Goal: Information Seeking & Learning: Learn about a topic

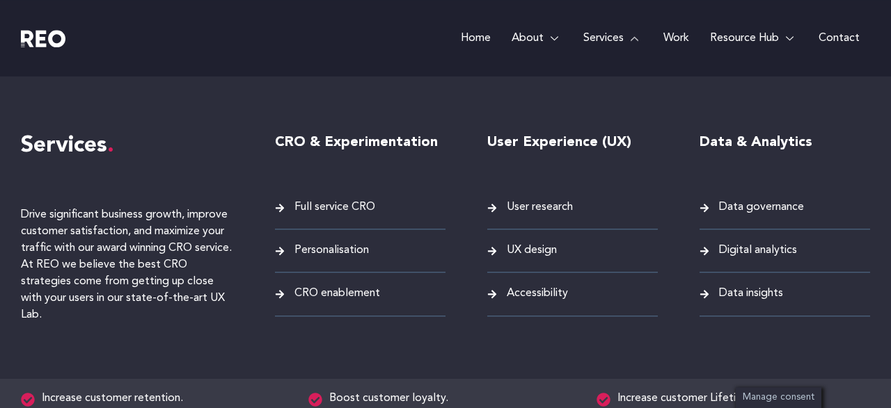
scroll to position [1257, 0]
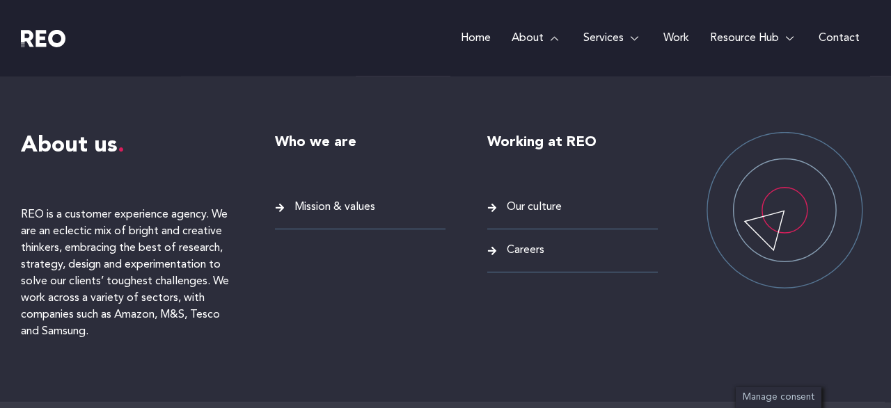
click at [532, 36] on link "About" at bounding box center [537, 38] width 72 height 77
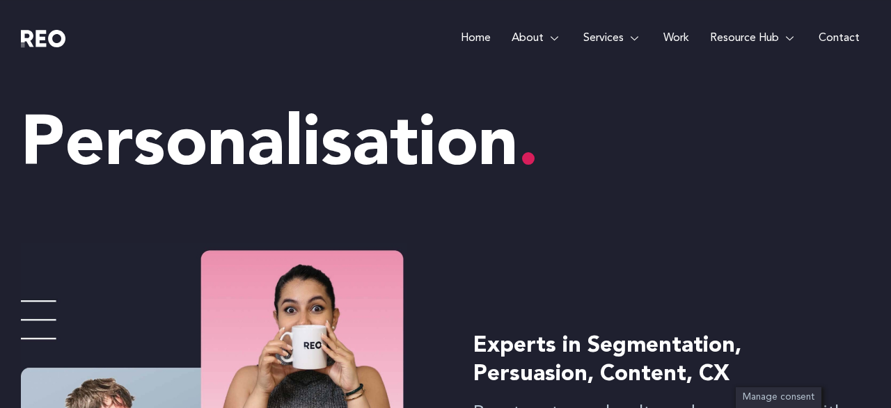
scroll to position [0, 0]
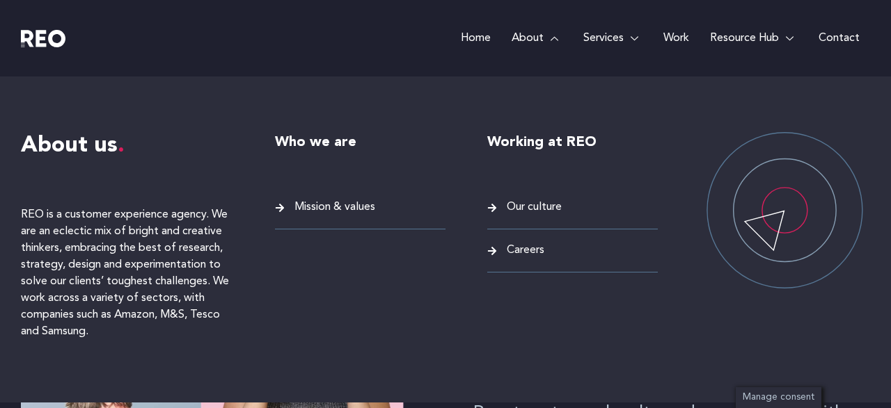
click at [538, 40] on link "About" at bounding box center [537, 38] width 72 height 77
click at [327, 209] on span "Mission & values" at bounding box center [333, 207] width 84 height 19
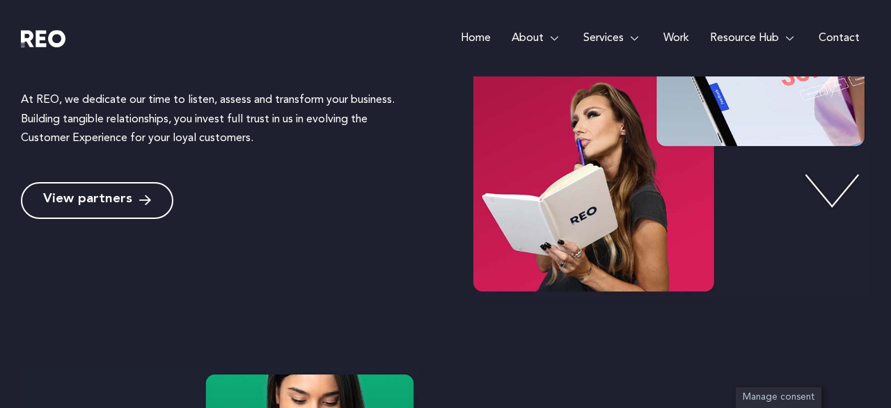
scroll to position [559, 0]
click at [122, 200] on span "View partners" at bounding box center [87, 200] width 89 height 13
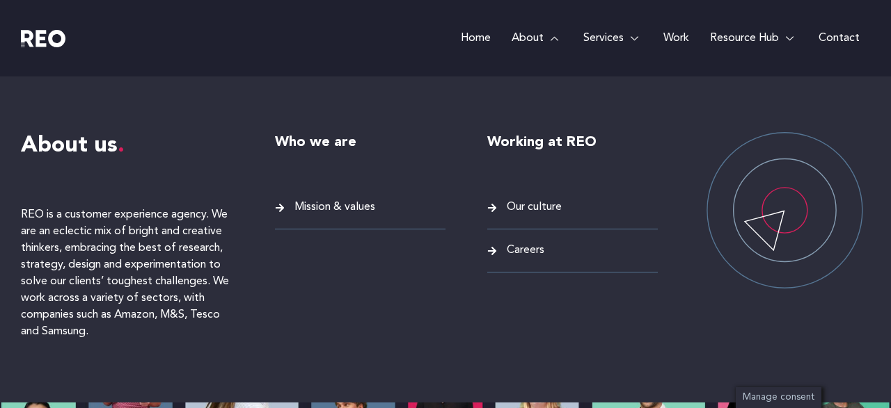
click at [346, 200] on span "Mission & values" at bounding box center [333, 207] width 84 height 19
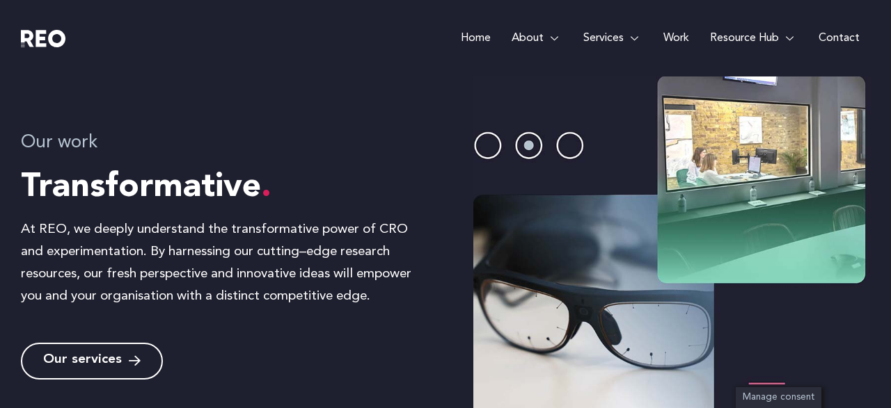
scroll to position [1348, 0]
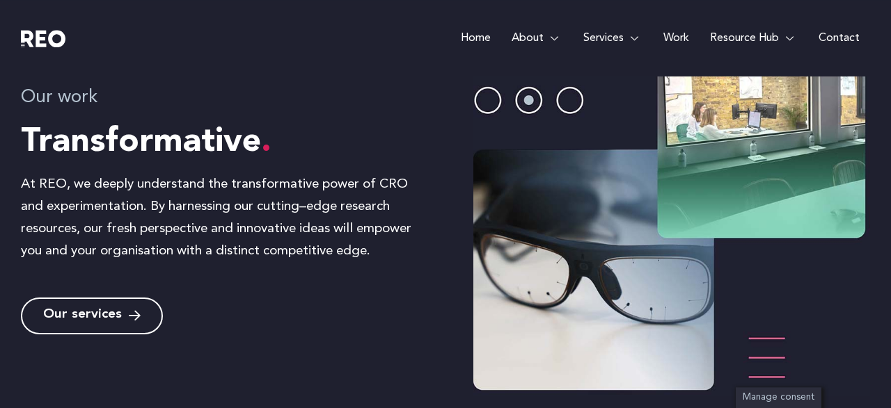
click at [118, 314] on span "Our services" at bounding box center [82, 316] width 79 height 13
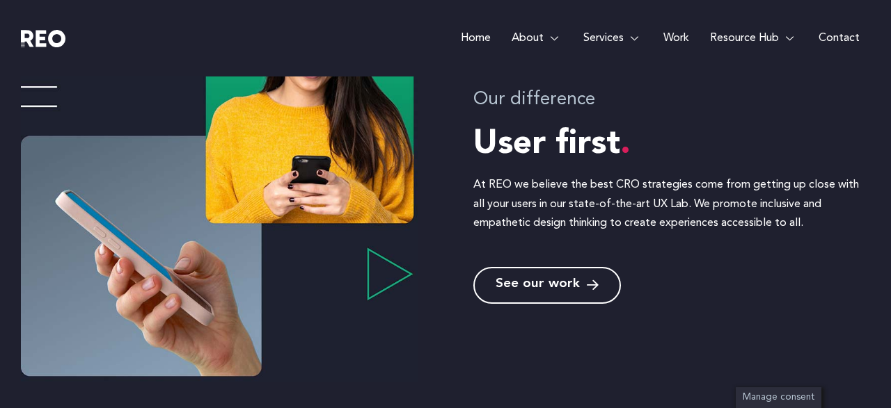
scroll to position [924, 0]
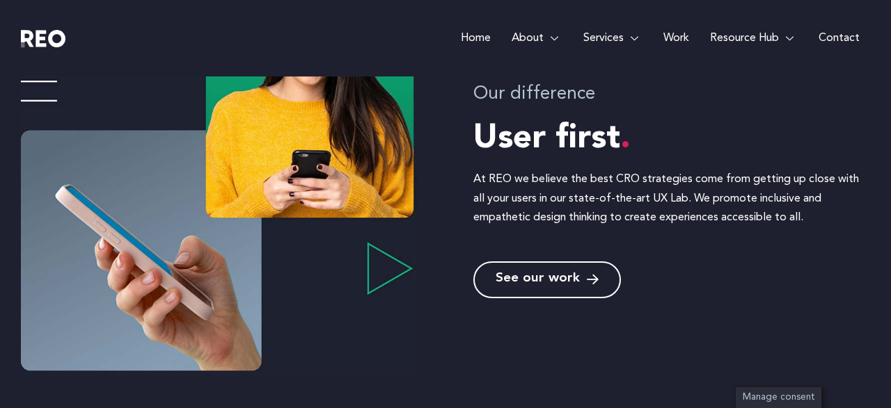
click at [549, 276] on span "See our work" at bounding box center [537, 279] width 84 height 13
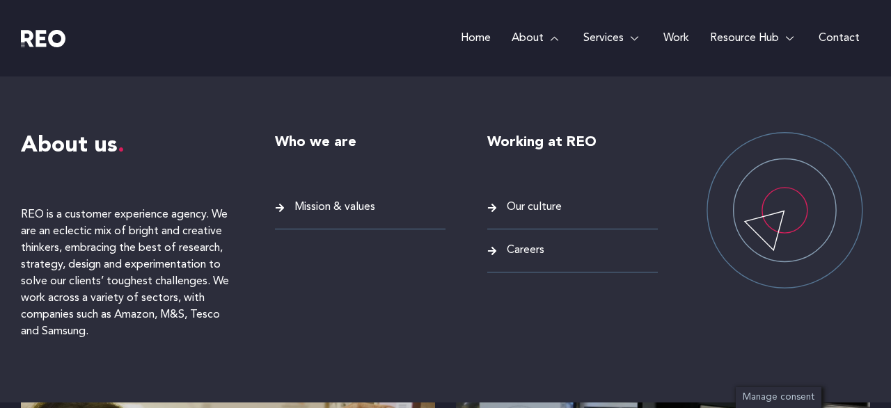
click at [329, 207] on span "Mission & values" at bounding box center [333, 207] width 84 height 19
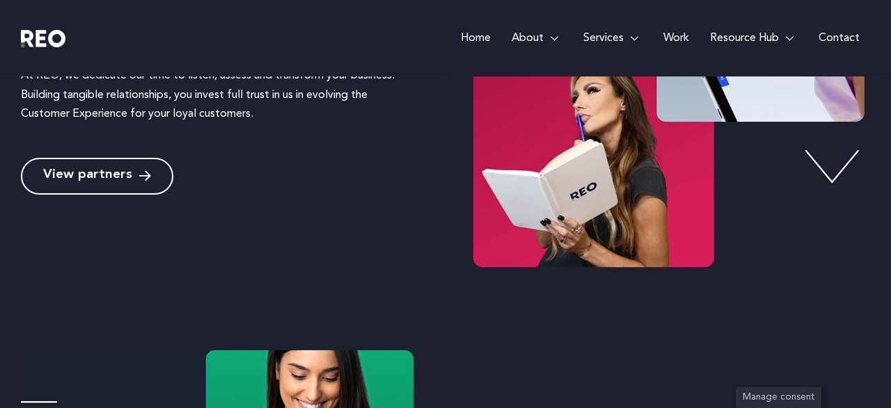
scroll to position [619, 0]
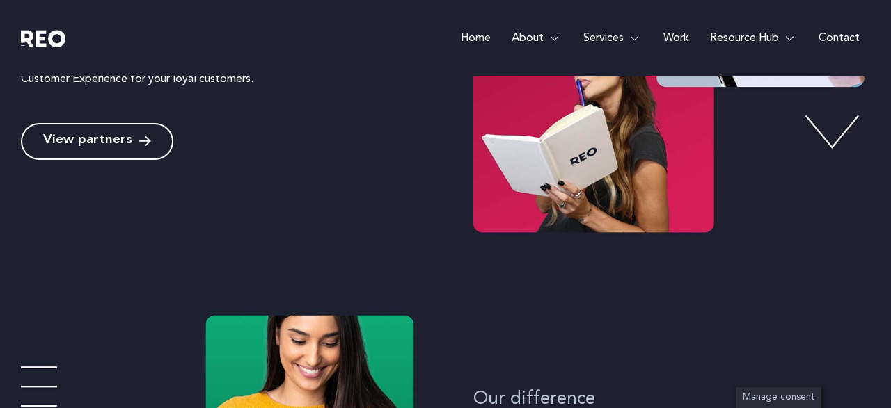
click at [113, 144] on span "View partners" at bounding box center [87, 141] width 89 height 13
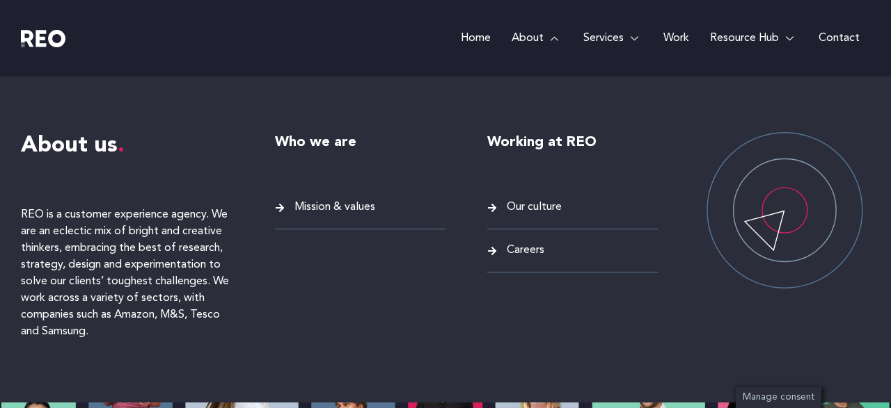
click at [357, 202] on span "Mission & values" at bounding box center [333, 207] width 84 height 19
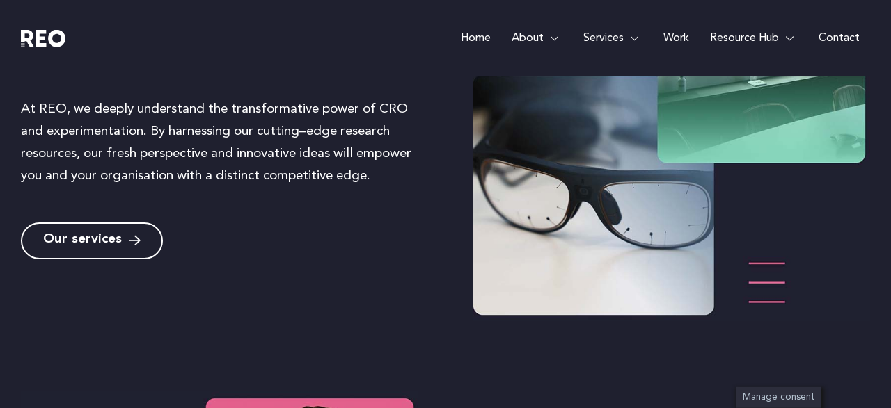
scroll to position [1424, 0]
click at [119, 239] on span "Our services" at bounding box center [82, 240] width 79 height 13
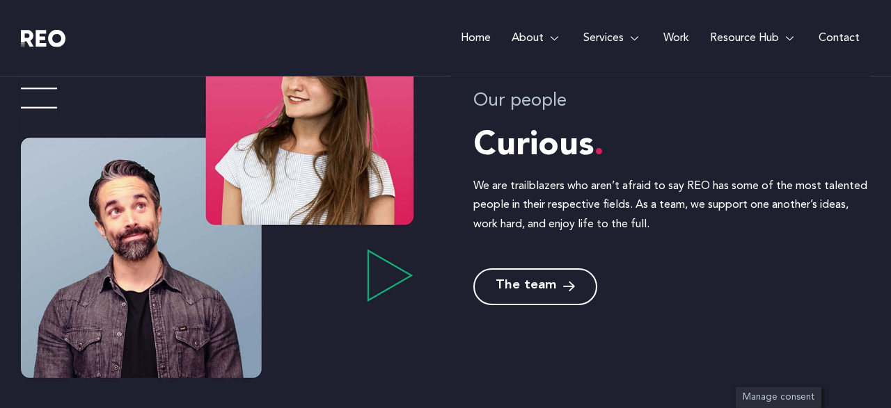
scroll to position [1853, 0]
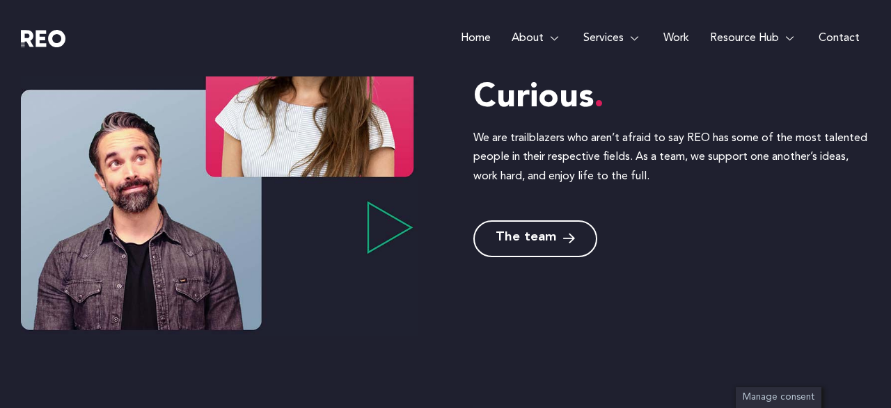
click at [529, 234] on span "The team" at bounding box center [525, 238] width 61 height 13
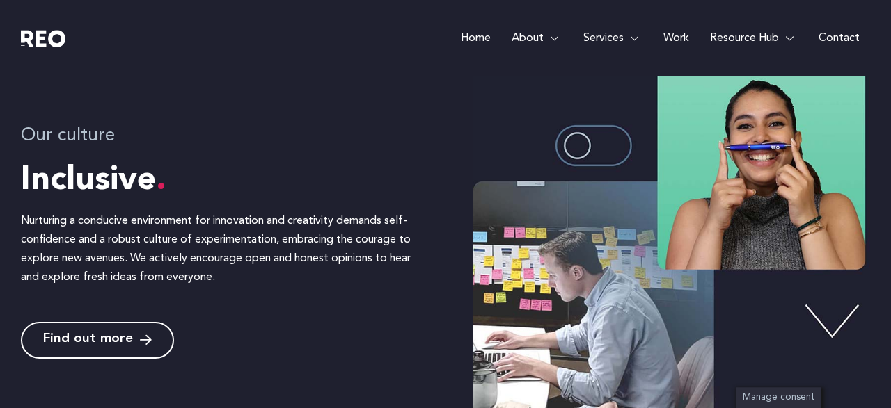
scroll to position [2285, 0]
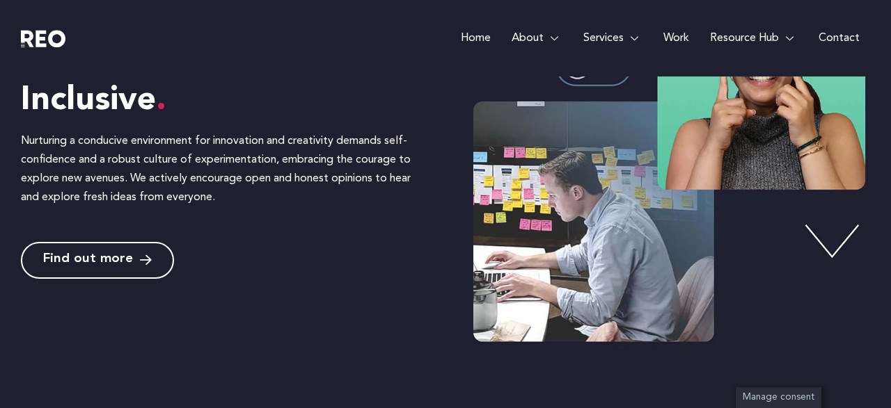
click at [89, 261] on span "Find out more" at bounding box center [88, 260] width 90 height 13
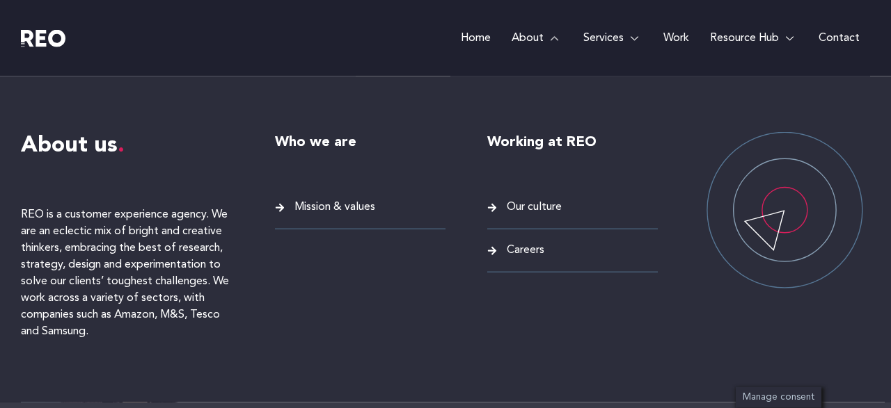
scroll to position [3400, 0]
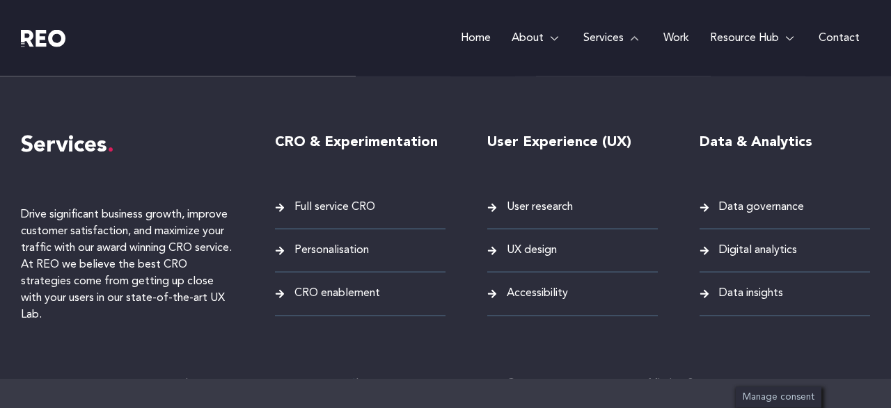
click at [617, 41] on link "Services" at bounding box center [613, 38] width 80 height 77
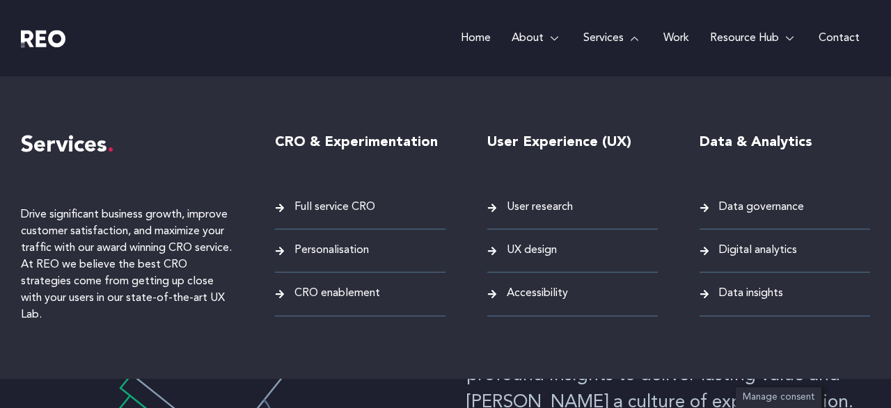
scroll to position [0, 0]
click at [540, 248] on span "UX design" at bounding box center [530, 250] width 54 height 19
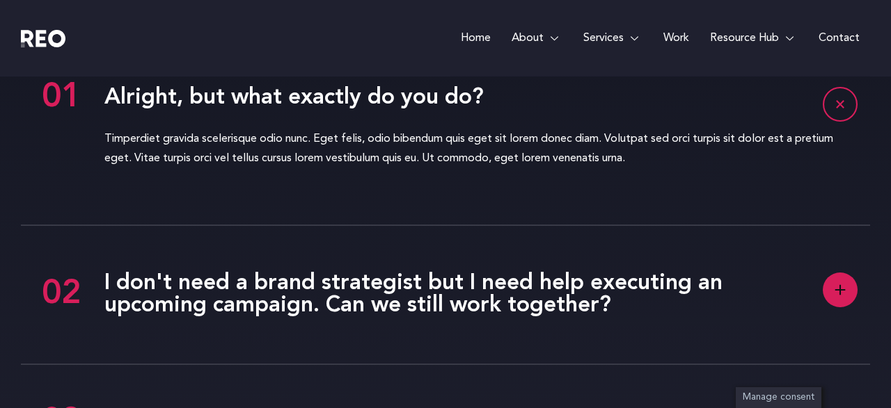
scroll to position [3132, 0]
click at [848, 296] on rect at bounding box center [839, 290] width 35 height 35
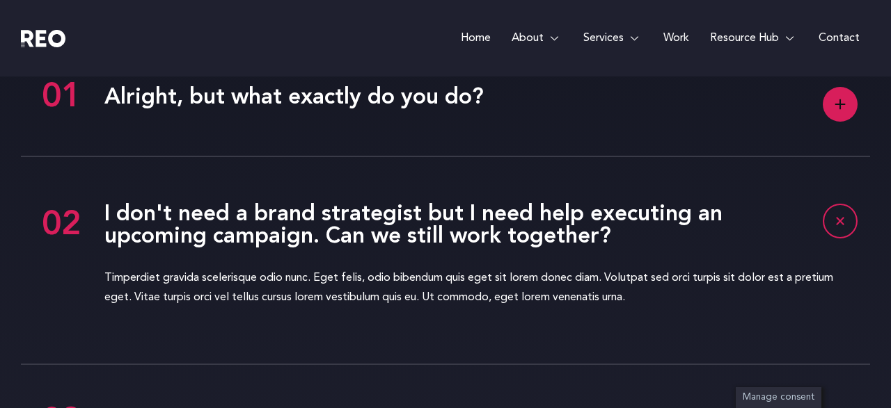
click at [840, 226] on rect at bounding box center [839, 221] width 33 height 33
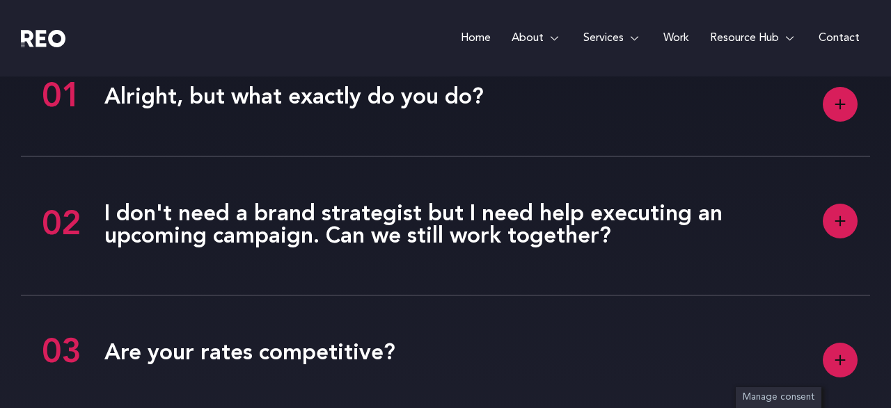
click at [840, 113] on rect at bounding box center [839, 104] width 35 height 35
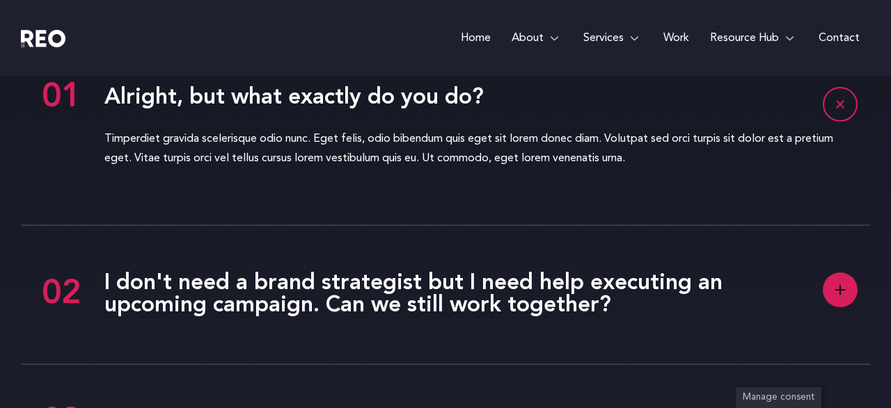
click at [840, 113] on rect at bounding box center [839, 104] width 33 height 33
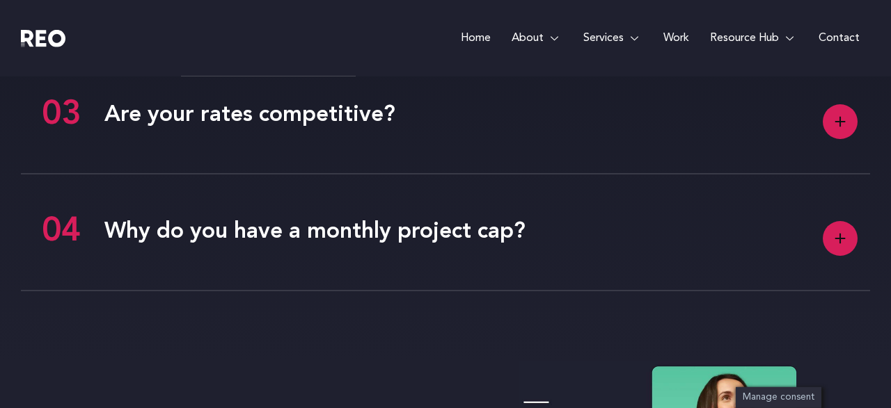
scroll to position [3348, 0]
click at [850, 230] on rect at bounding box center [839, 238] width 35 height 35
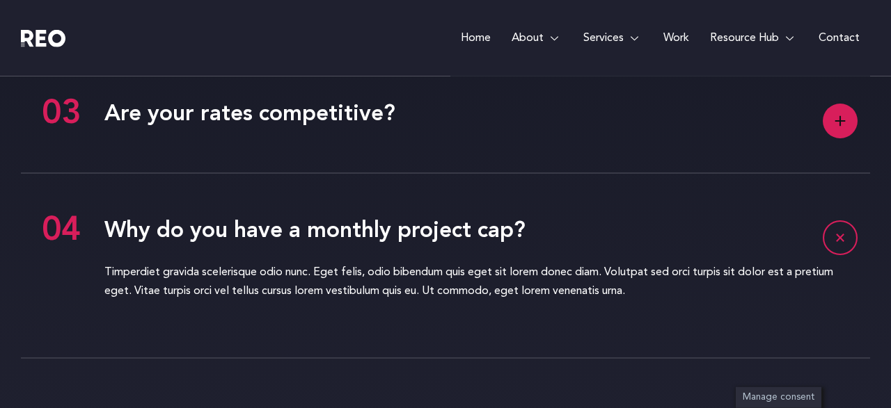
click at [850, 230] on rect at bounding box center [839, 237] width 33 height 33
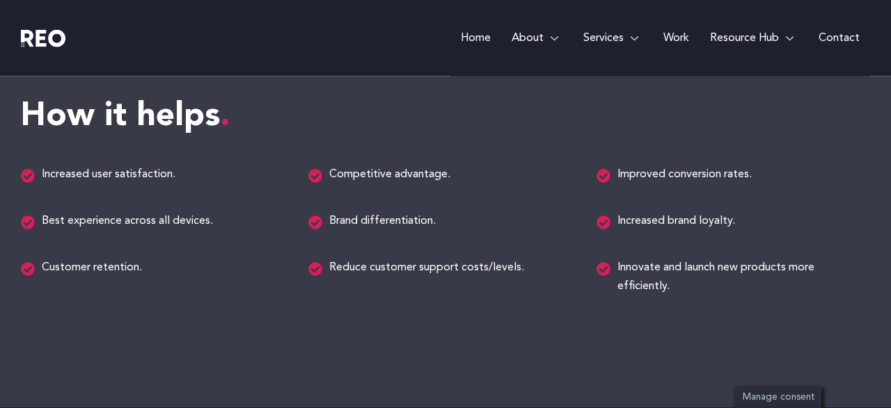
scroll to position [1604, 0]
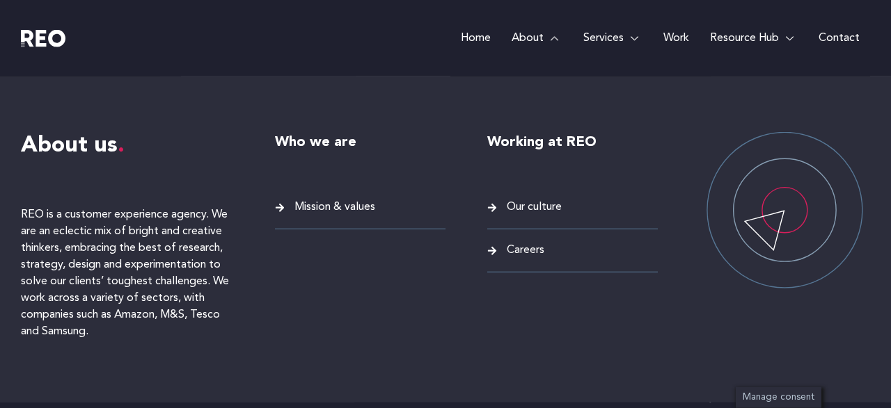
click at [337, 204] on span "Mission & values" at bounding box center [333, 207] width 84 height 19
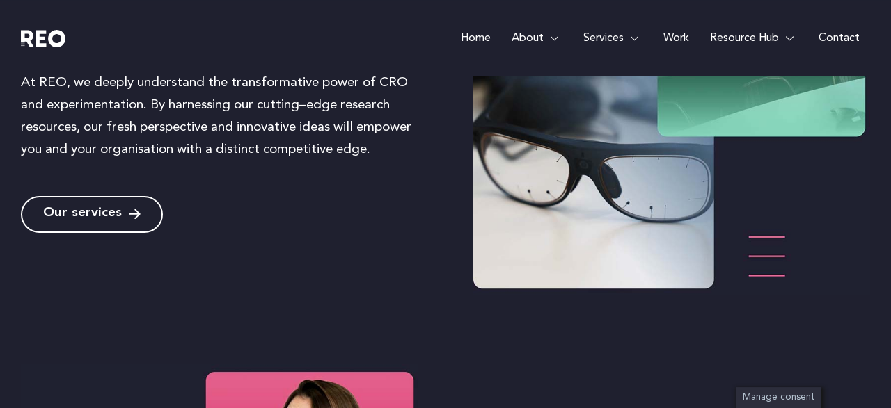
scroll to position [1450, 0]
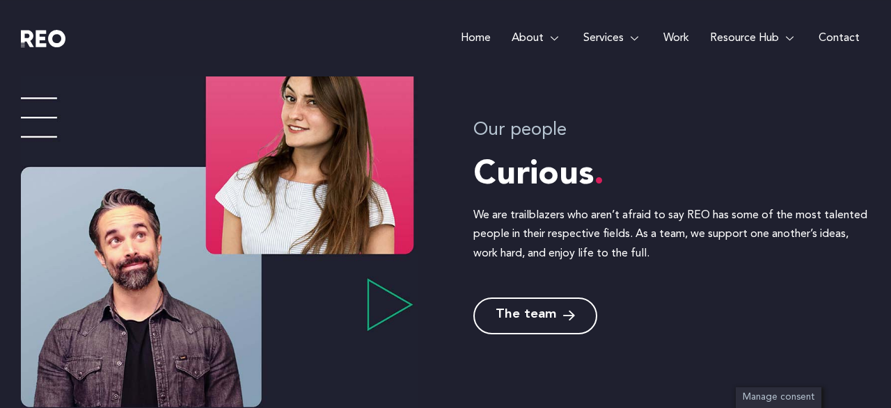
click at [534, 310] on span "The team" at bounding box center [525, 316] width 61 height 13
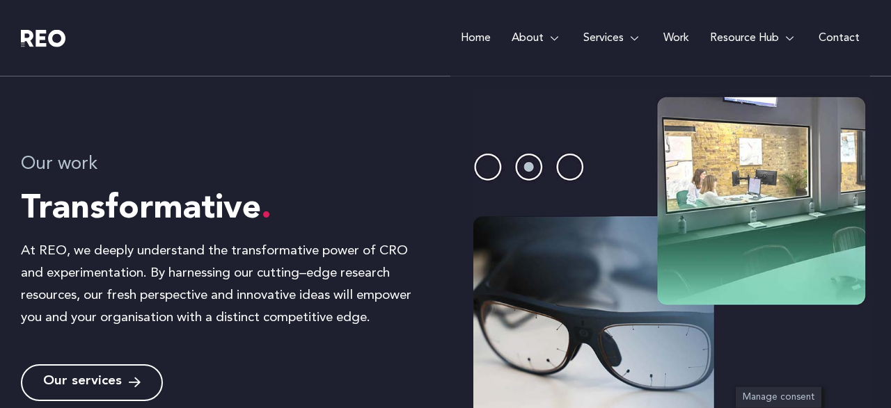
scroll to position [1302, 0]
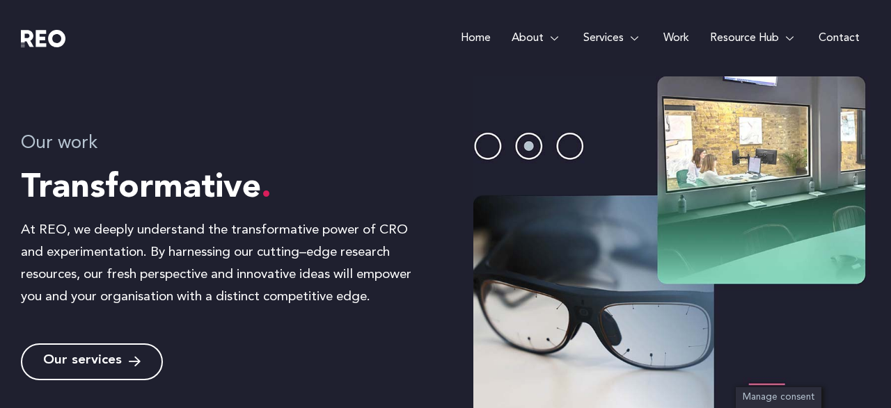
click at [117, 361] on span "Our services" at bounding box center [82, 362] width 79 height 13
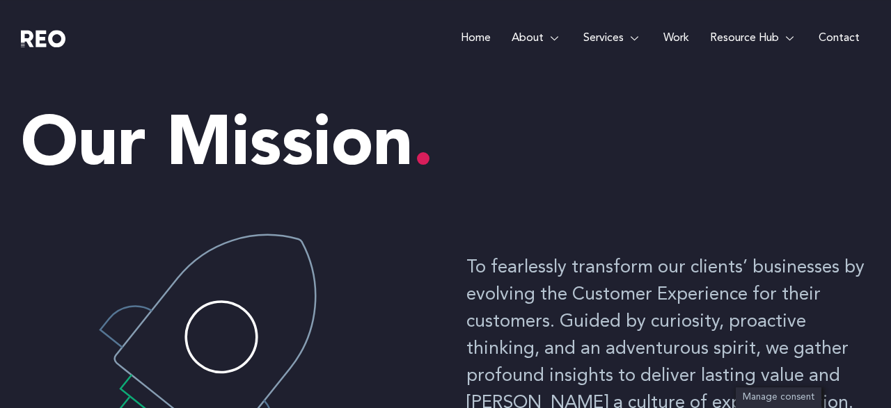
scroll to position [0, 0]
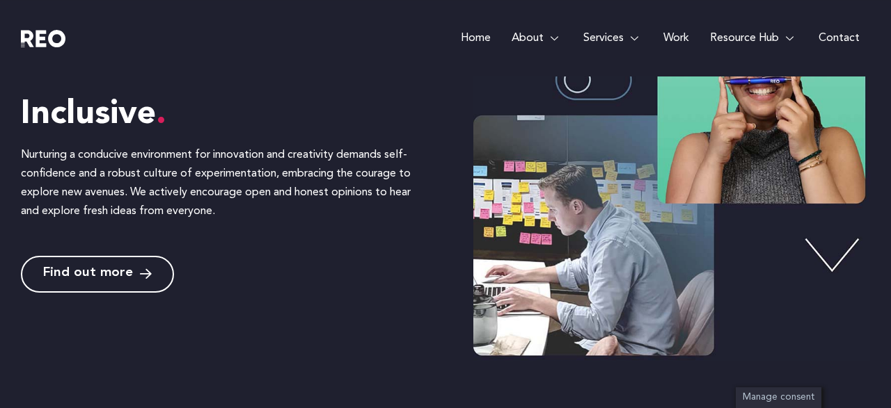
click at [128, 269] on span "Find out more" at bounding box center [88, 274] width 90 height 13
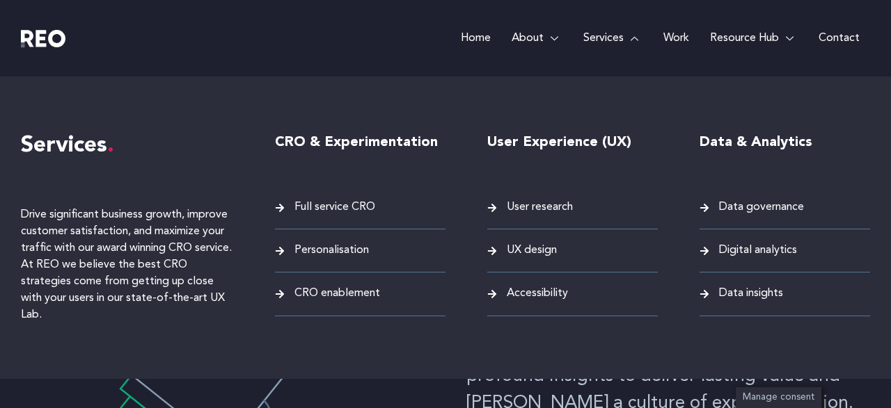
click at [599, 43] on link "Services" at bounding box center [613, 38] width 80 height 77
click at [342, 204] on span "Full service CRO" at bounding box center [333, 207] width 84 height 19
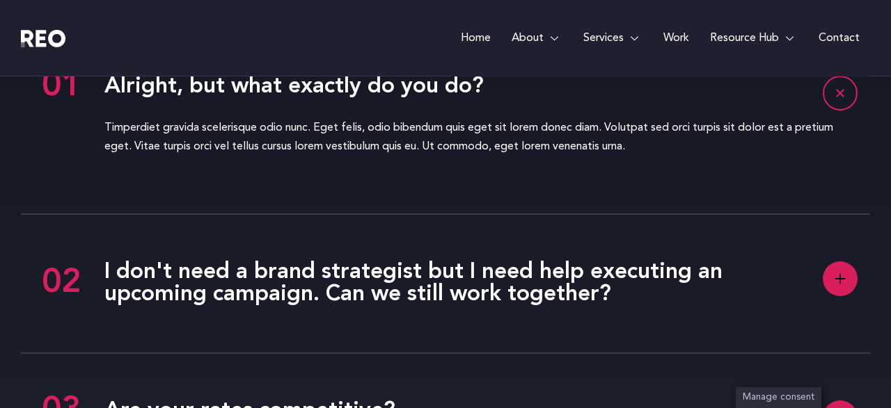
scroll to position [3086, 0]
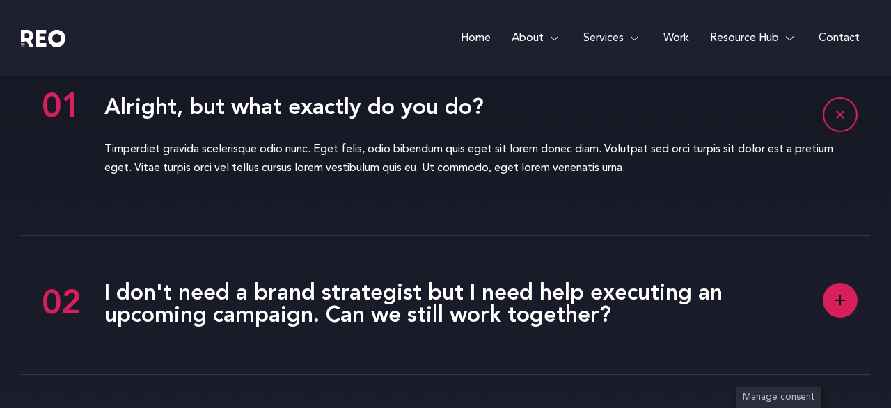
click at [846, 293] on rect at bounding box center [839, 300] width 35 height 35
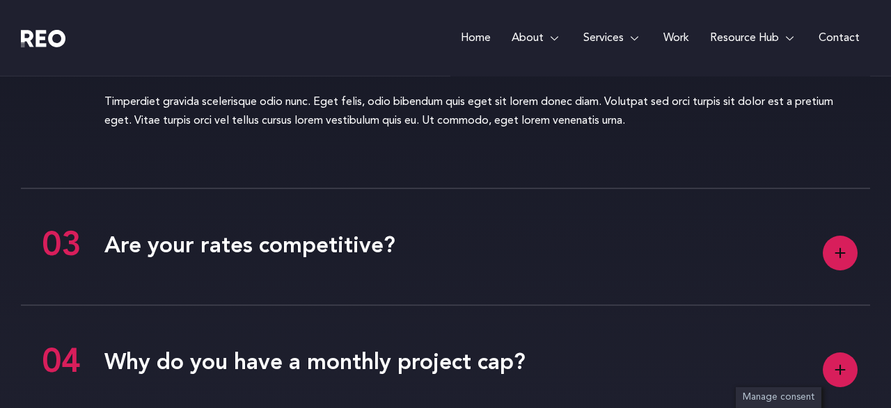
scroll to position [3249, 0]
click at [845, 246] on rect at bounding box center [839, 253] width 35 height 35
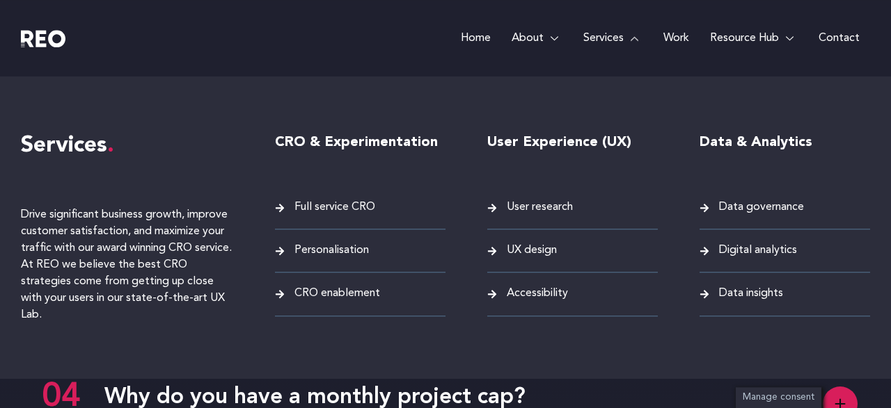
scroll to position [3239, 0]
